Goal: Task Accomplishment & Management: Manage account settings

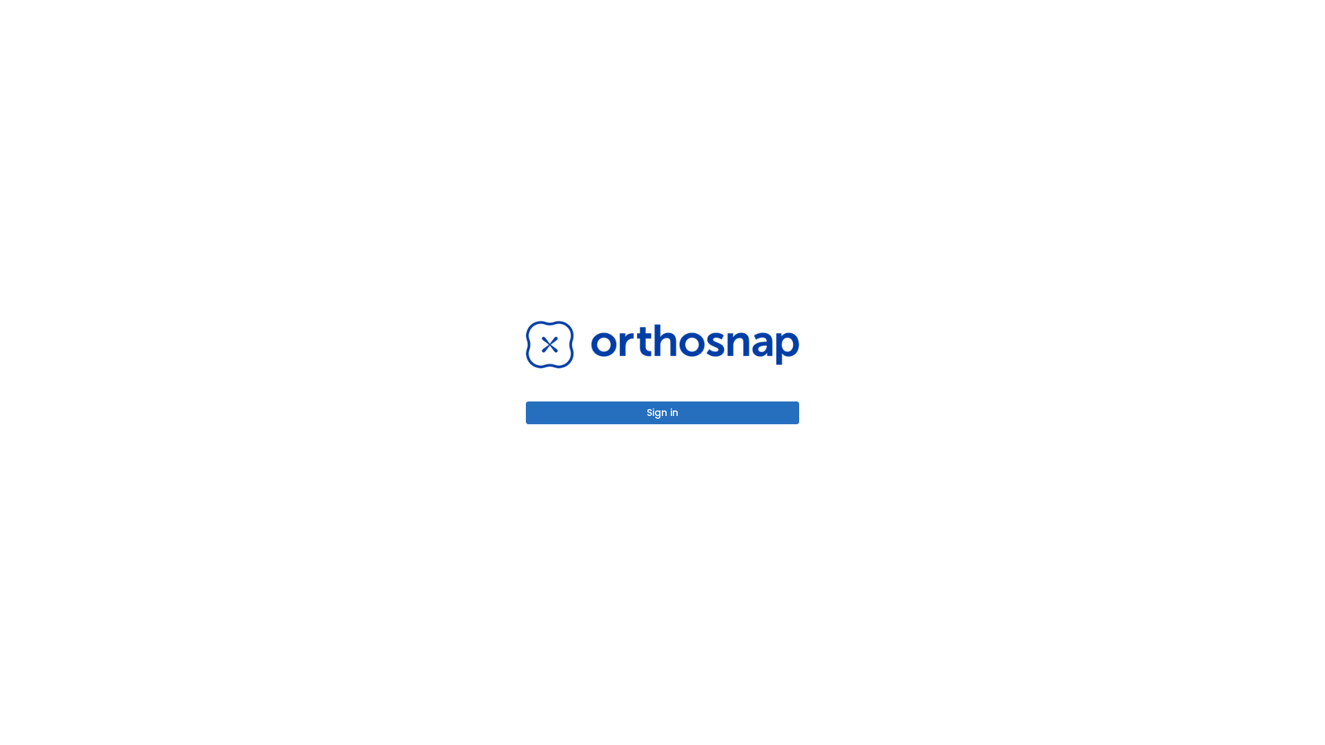
click at [662, 413] on button "Sign in" at bounding box center [662, 413] width 273 height 23
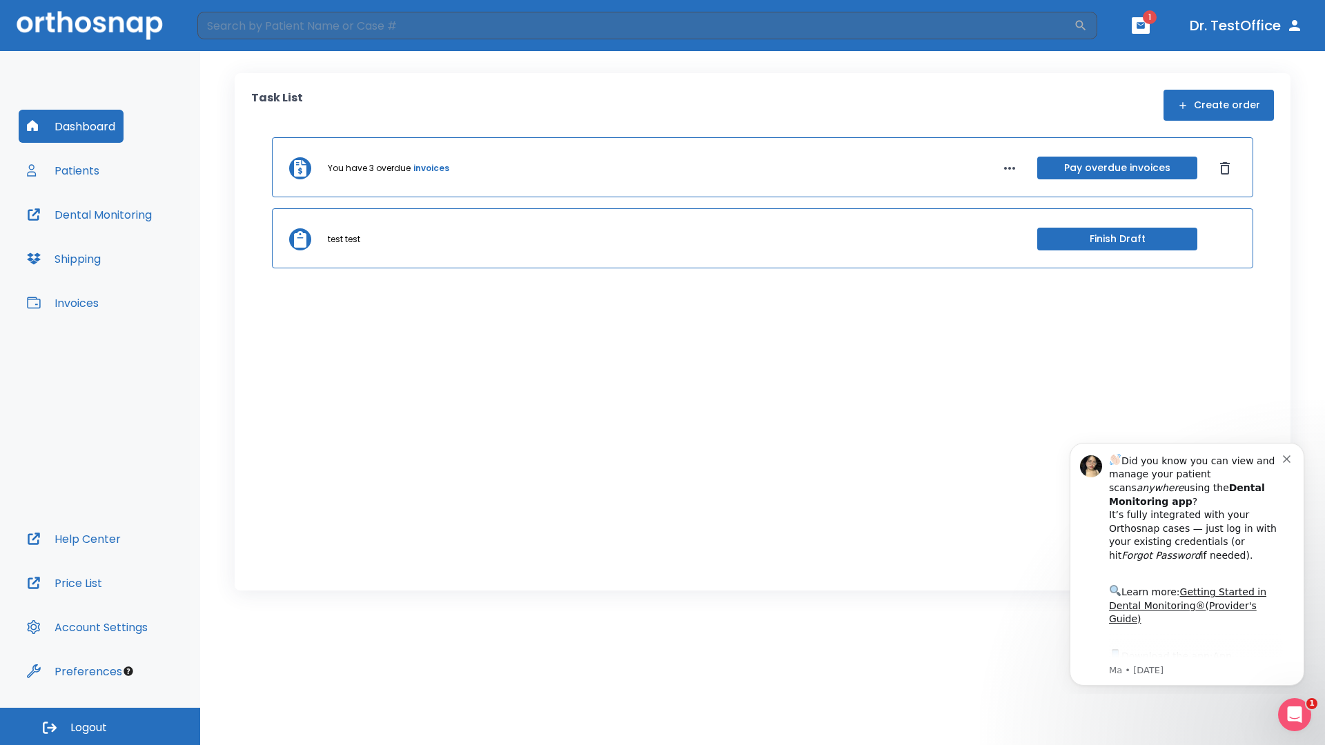
click at [100, 727] on span "Logout" at bounding box center [88, 727] width 37 height 15
